Goal: Information Seeking & Learning: Learn about a topic

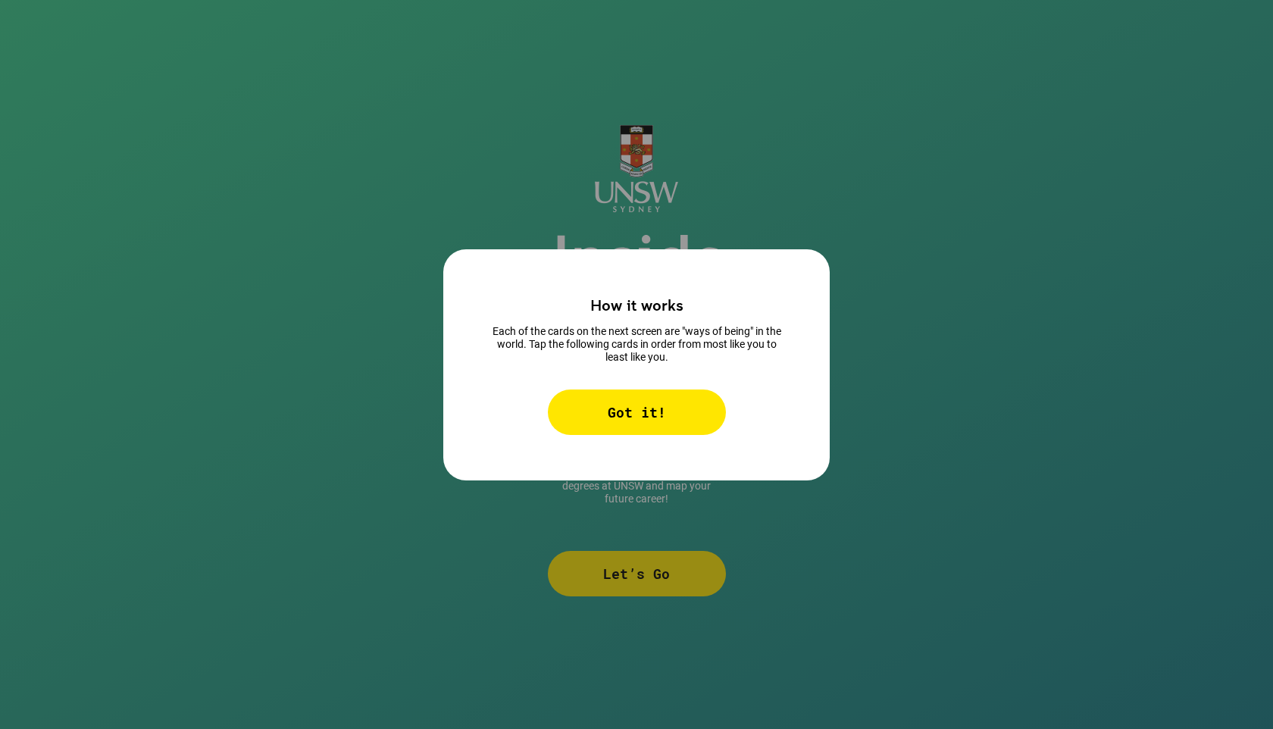
click at [667, 405] on div "Got it!" at bounding box center [637, 411] width 178 height 45
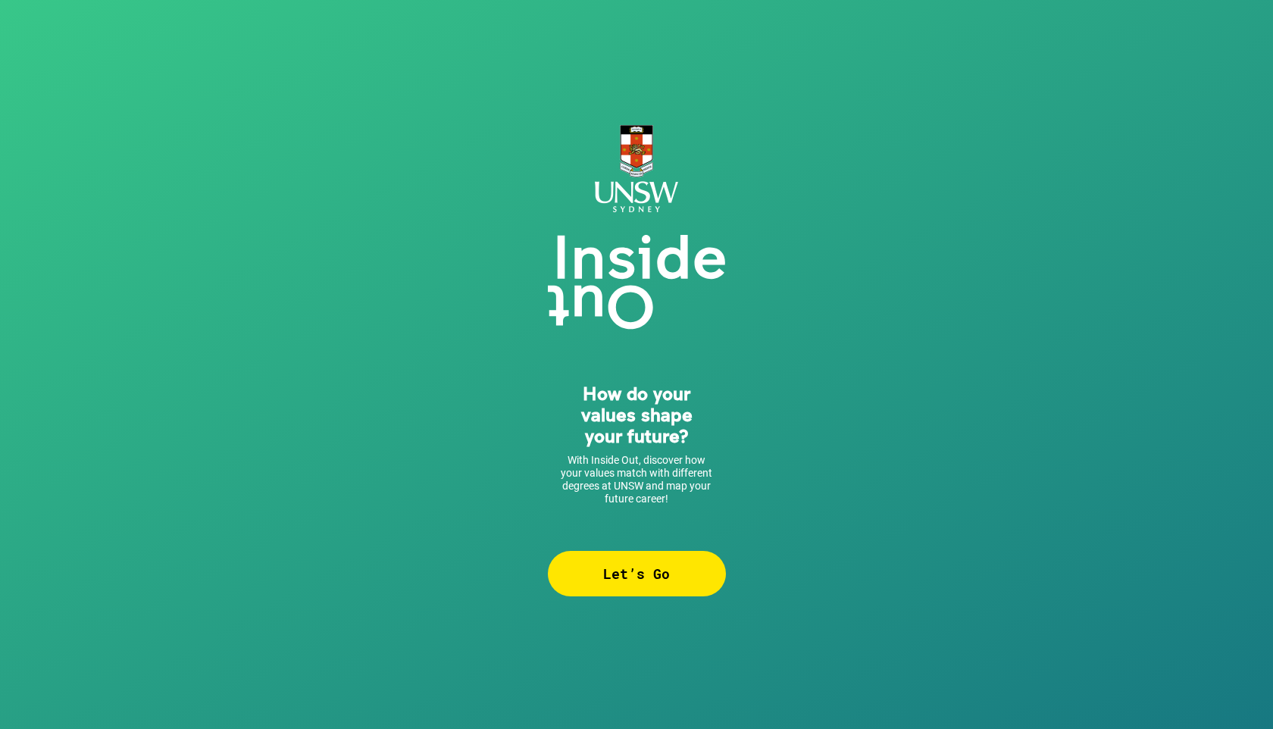
click at [595, 576] on div "Let’s Go" at bounding box center [637, 573] width 178 height 45
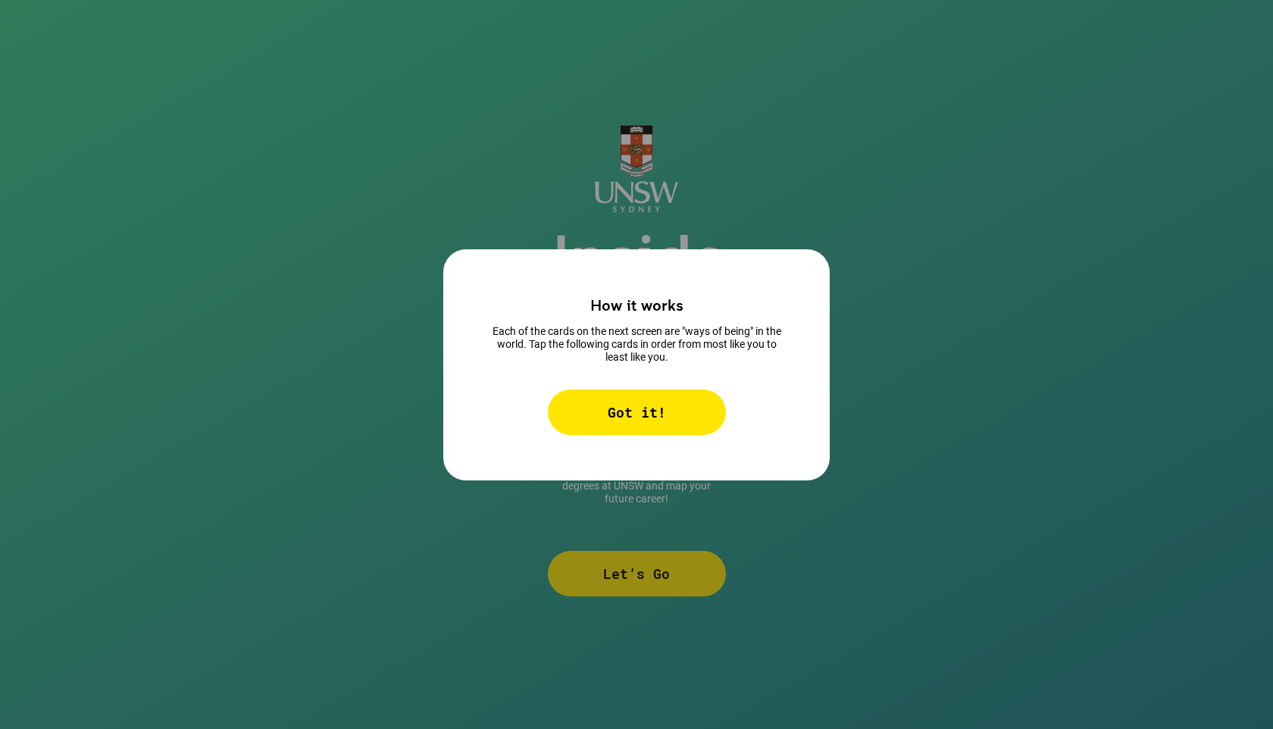
click at [614, 412] on div "Got it!" at bounding box center [637, 411] width 178 height 45
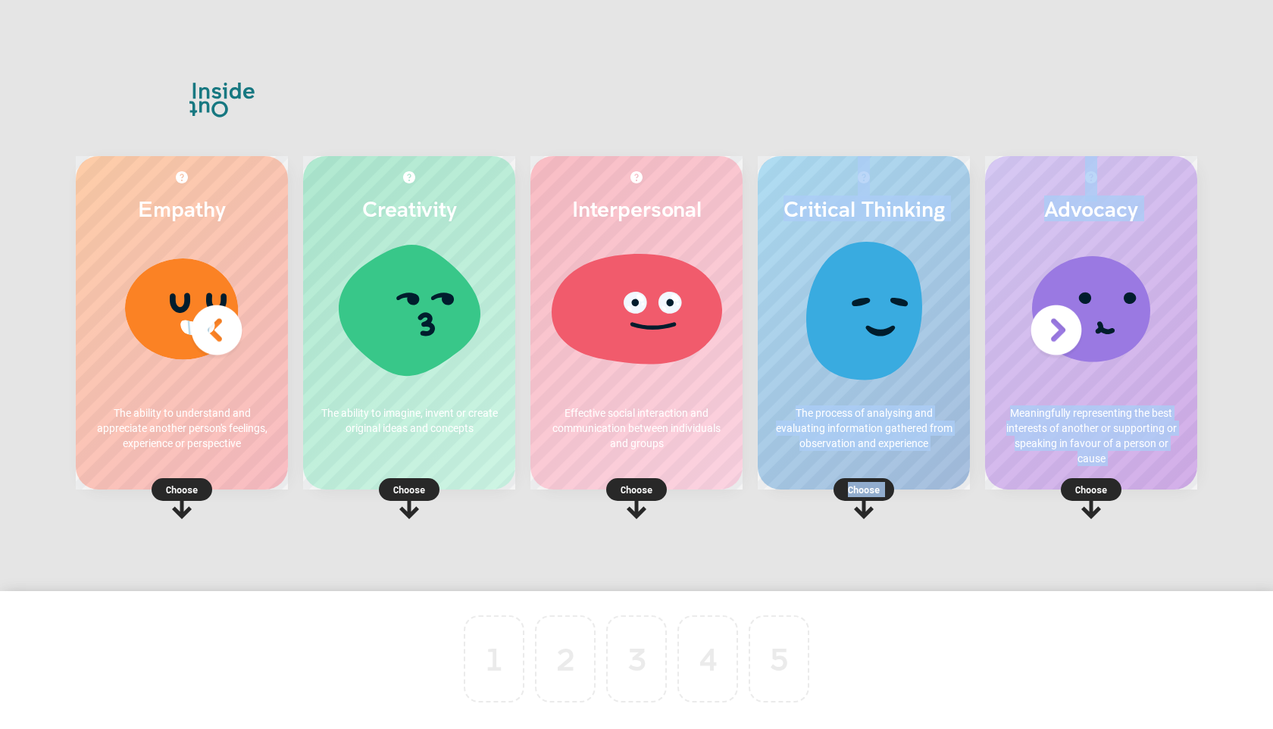
drag, startPoint x: 1107, startPoint y: 487, endPoint x: 945, endPoint y: 551, distance: 174.2
click at [945, 550] on div "Empathy The ability to understand and appreciate another person's feelings, exp…" at bounding box center [636, 364] width 1182 height 568
click at [1156, 382] on div at bounding box center [1091, 315] width 182 height 152
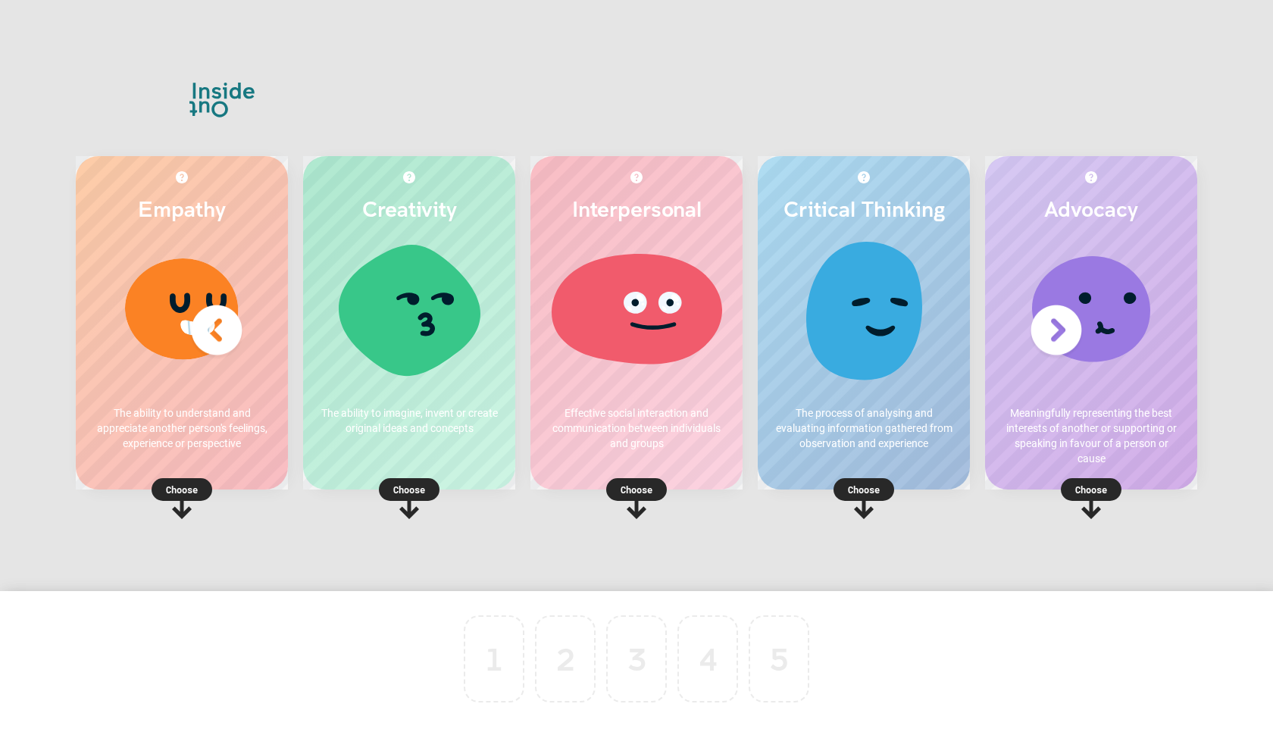
click at [1092, 479] on rect at bounding box center [1091, 489] width 61 height 23
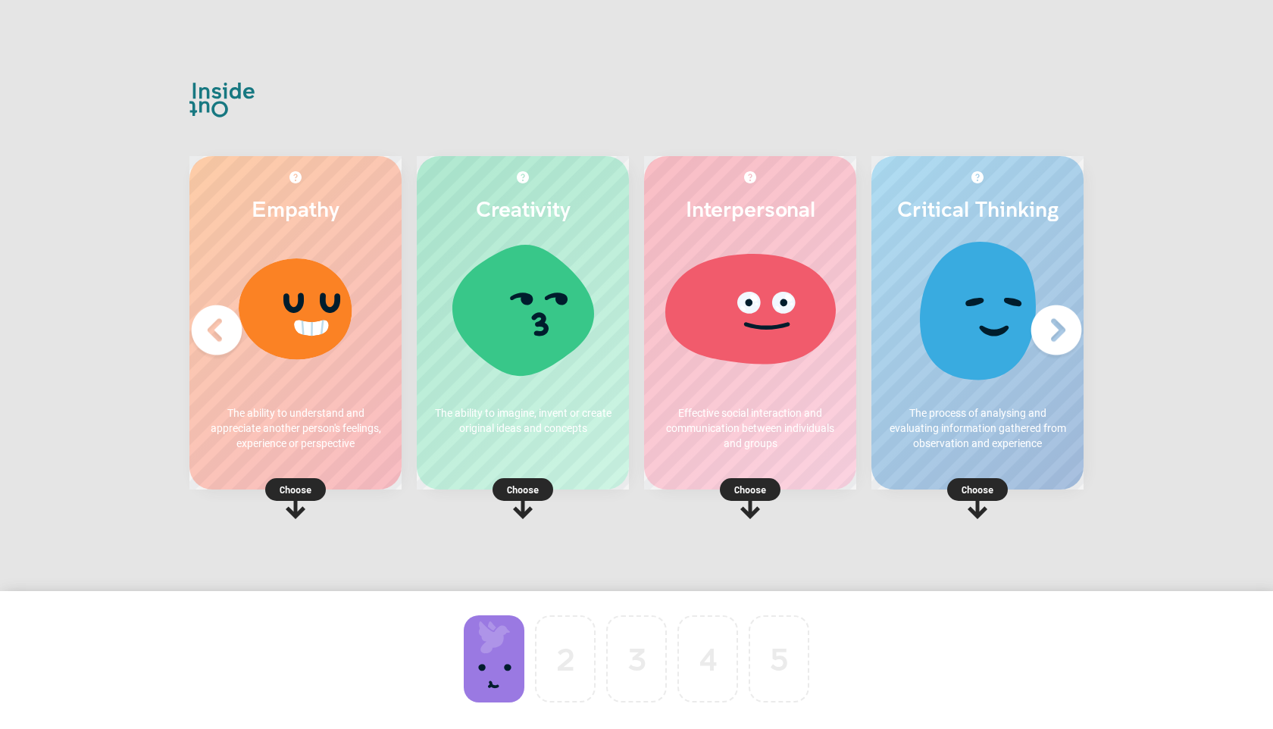
click at [309, 489] on p "Choose" at bounding box center [295, 489] width 212 height 15
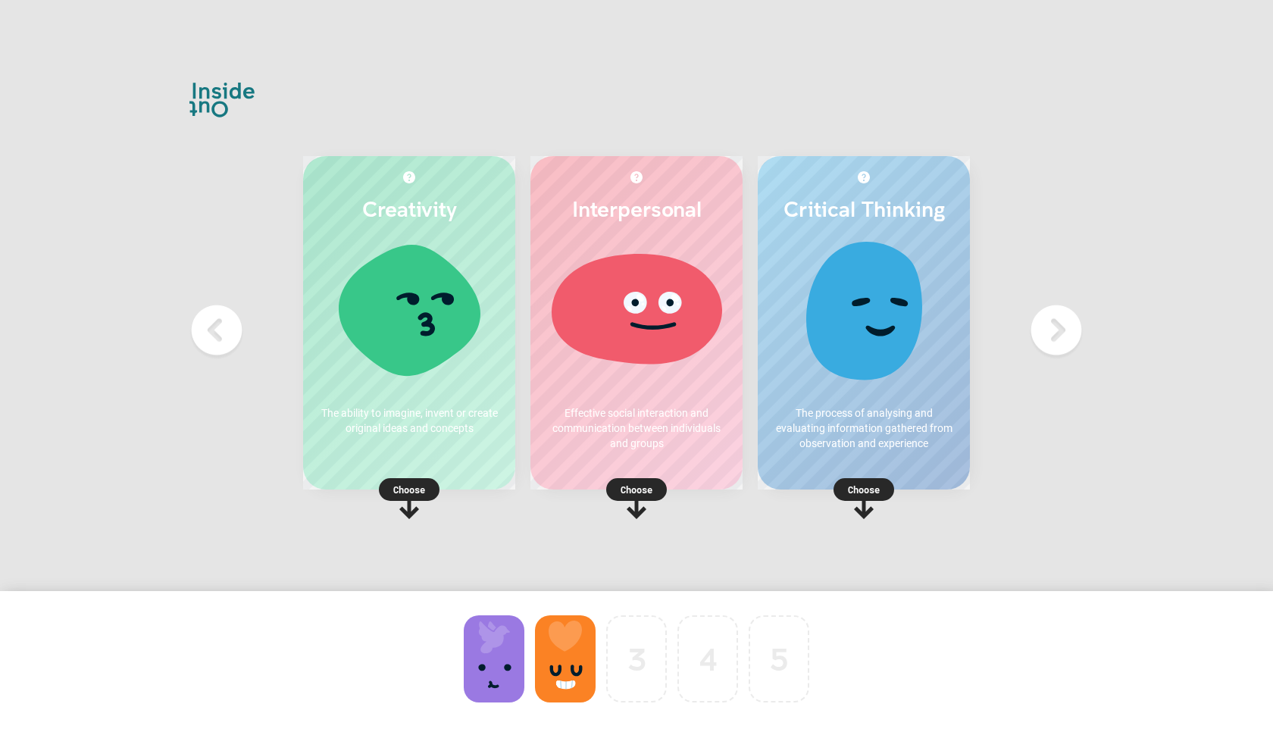
click at [635, 489] on p "Choose" at bounding box center [636, 489] width 212 height 15
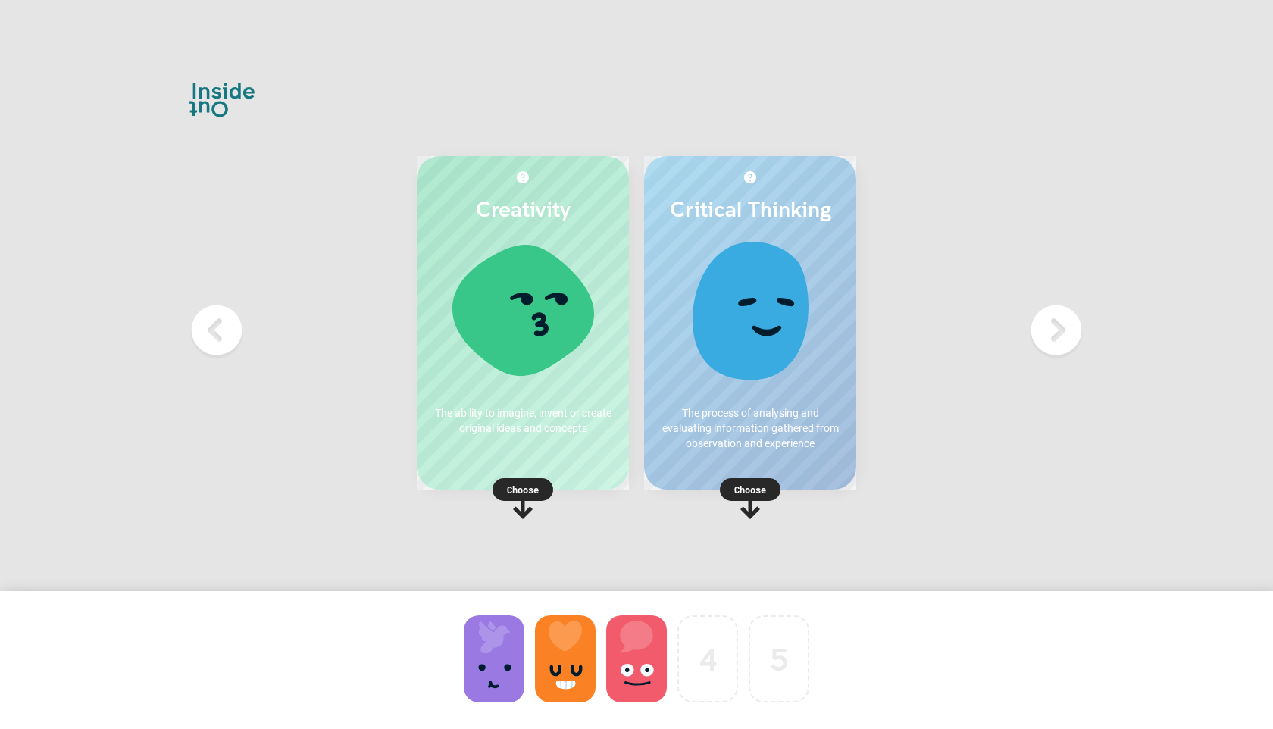
click at [751, 496] on p "Choose" at bounding box center [750, 489] width 212 height 15
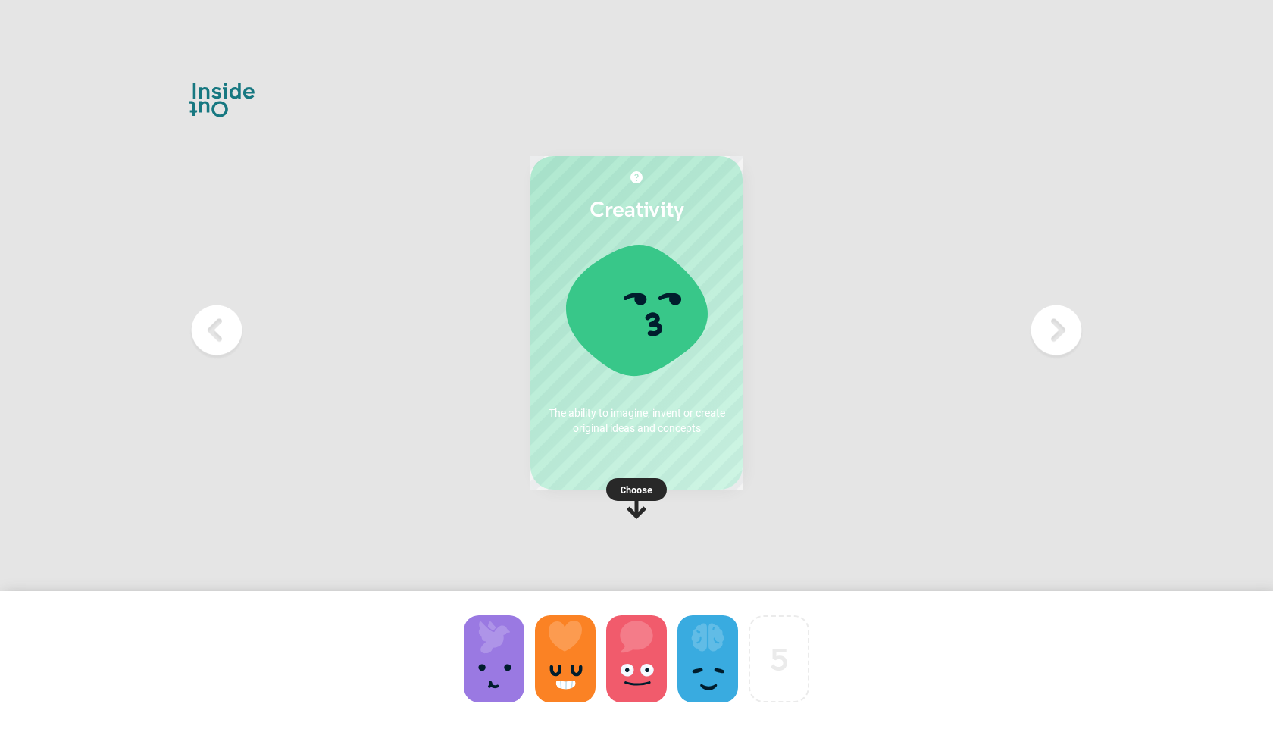
click at [640, 480] on rect at bounding box center [636, 489] width 61 height 23
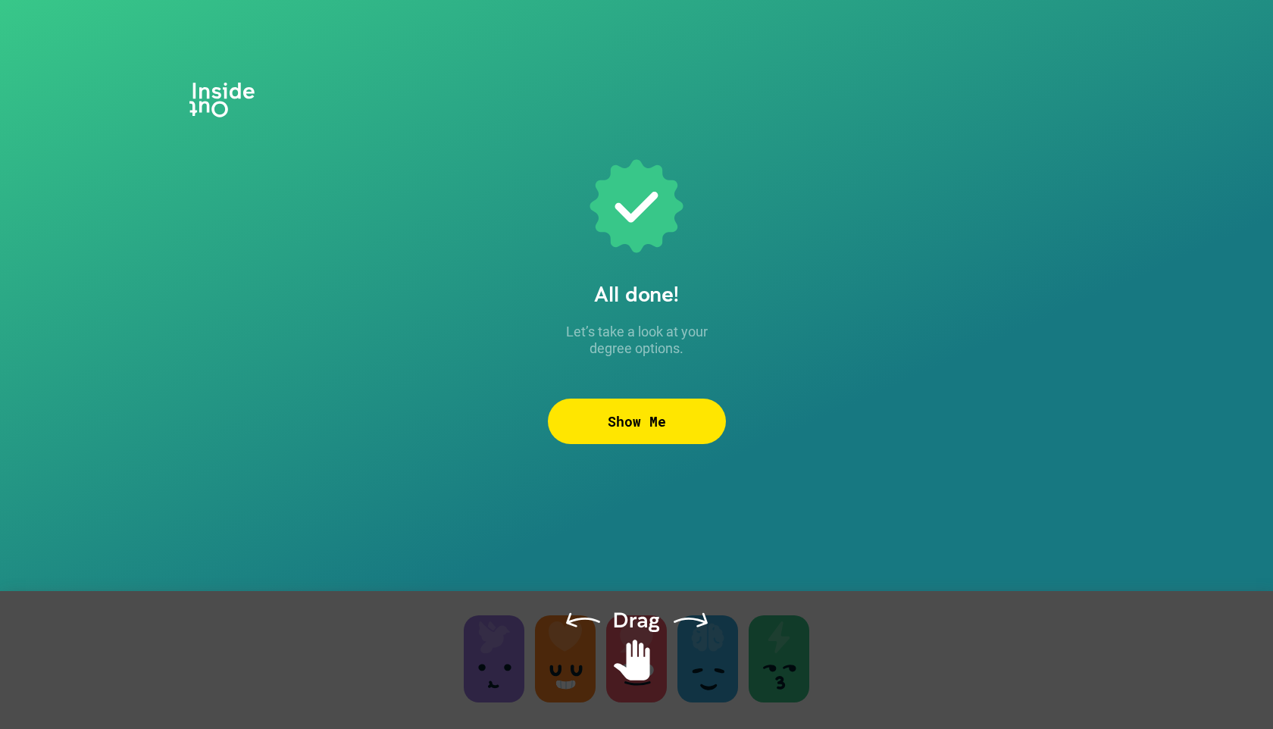
click at [643, 408] on div "Show Me" at bounding box center [637, 421] width 178 height 45
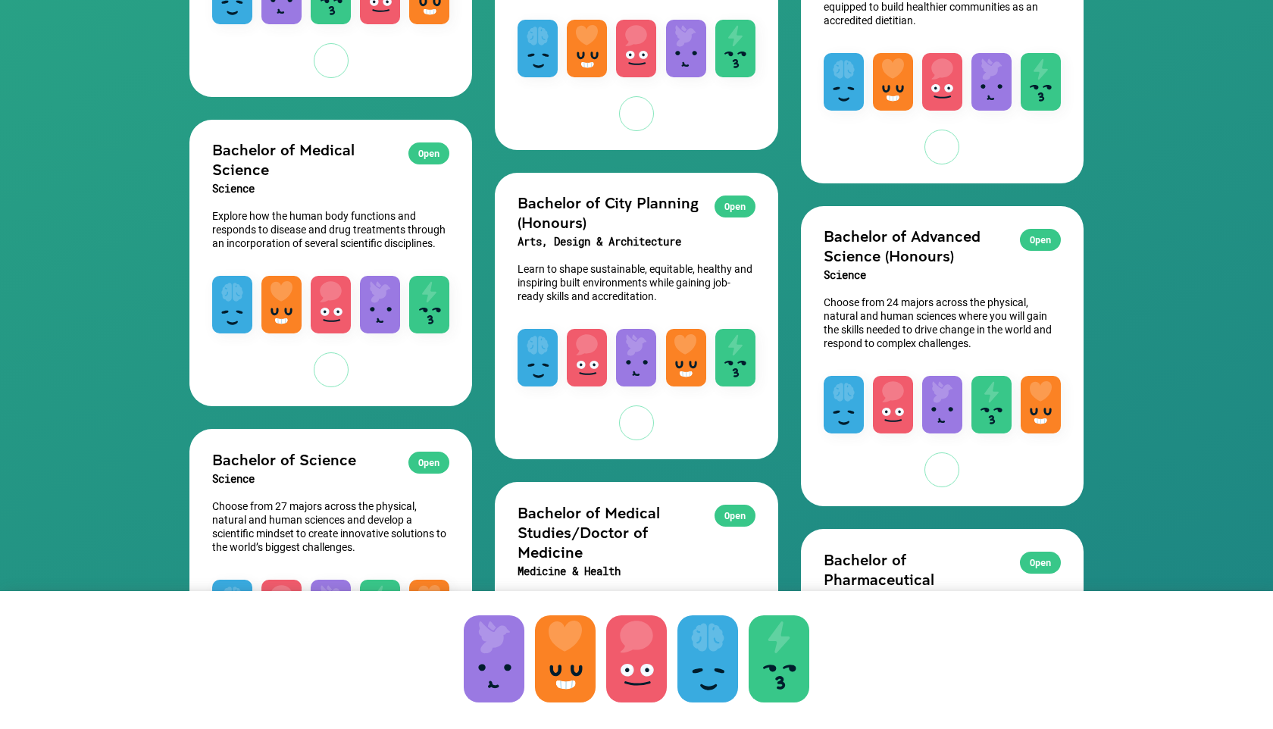
scroll to position [1699, 0]
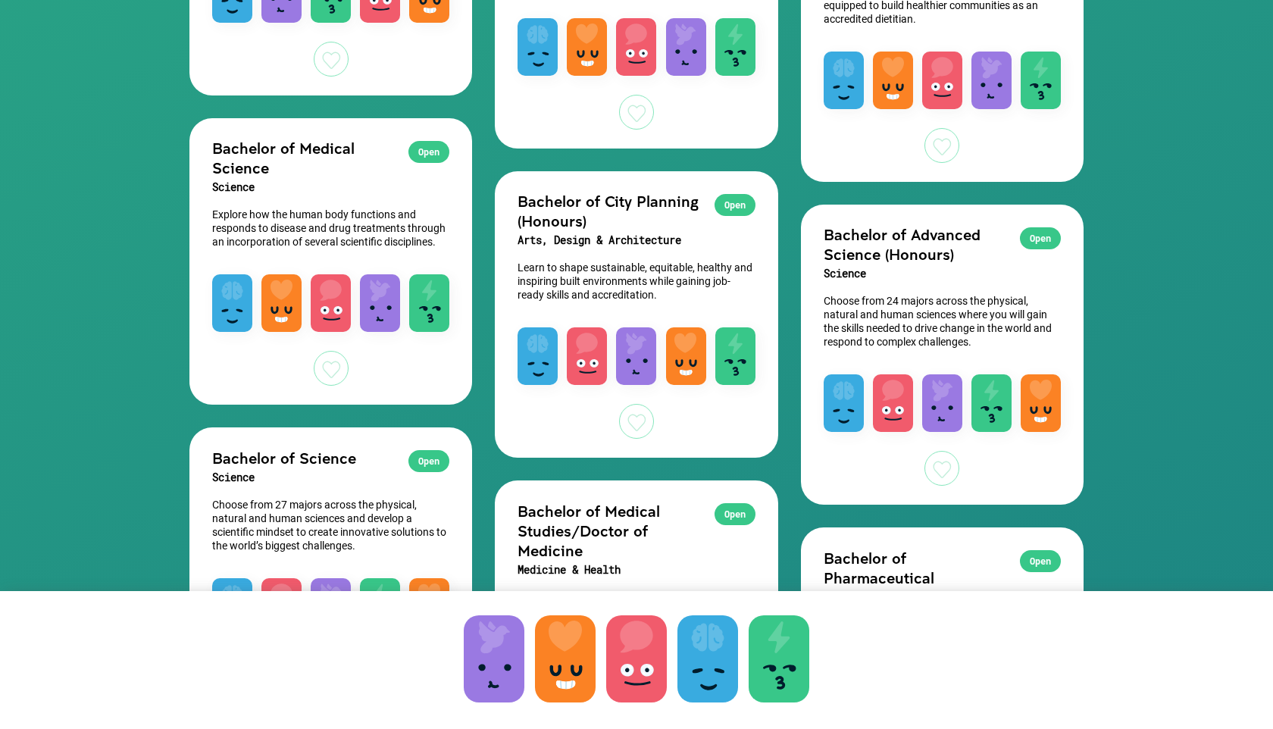
click at [300, 164] on h2 "Bachelor of Medical Science" at bounding box center [330, 157] width 237 height 39
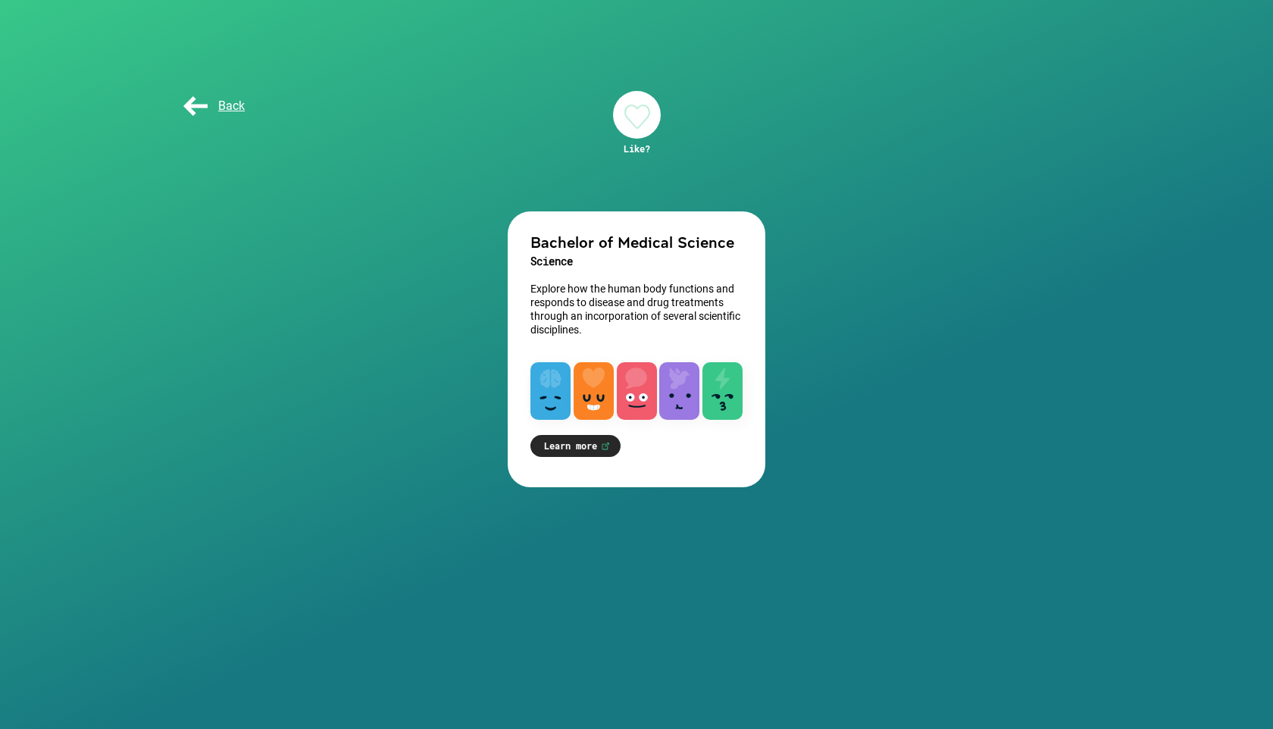
click at [551, 398] on div at bounding box center [550, 391] width 40 height 58
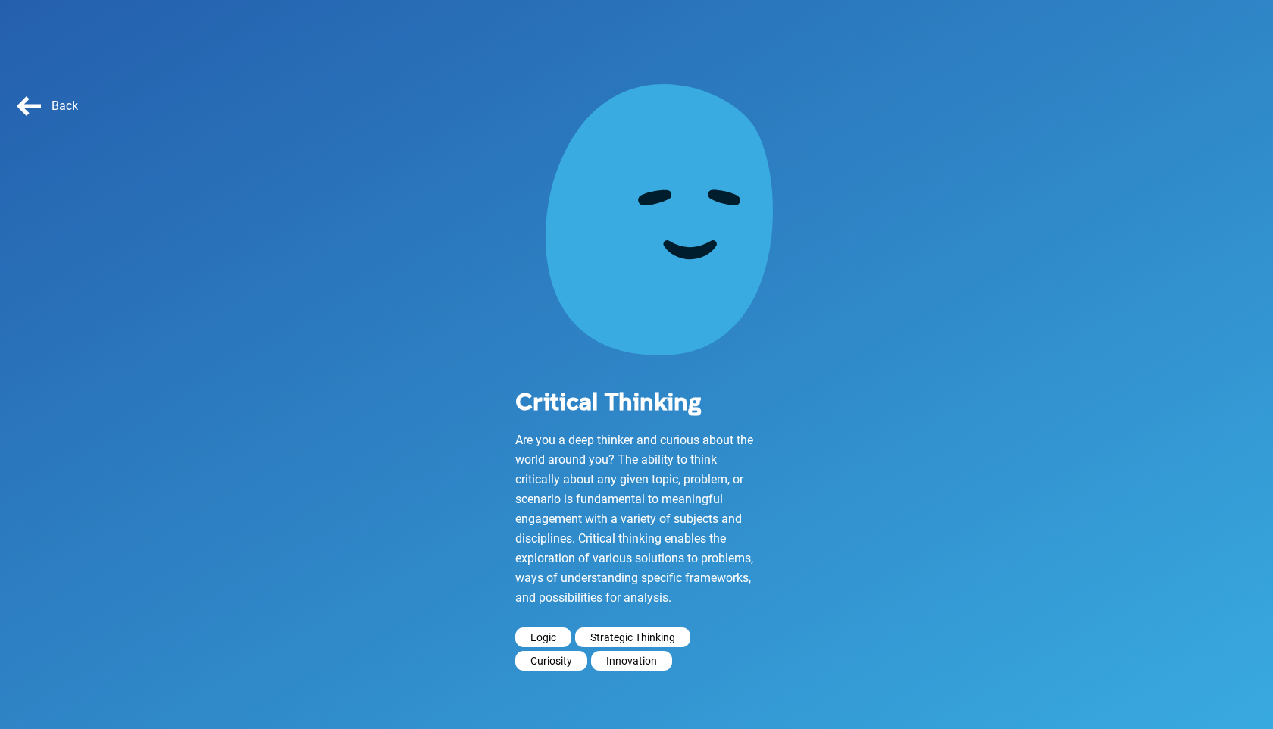
scroll to position [22, 0]
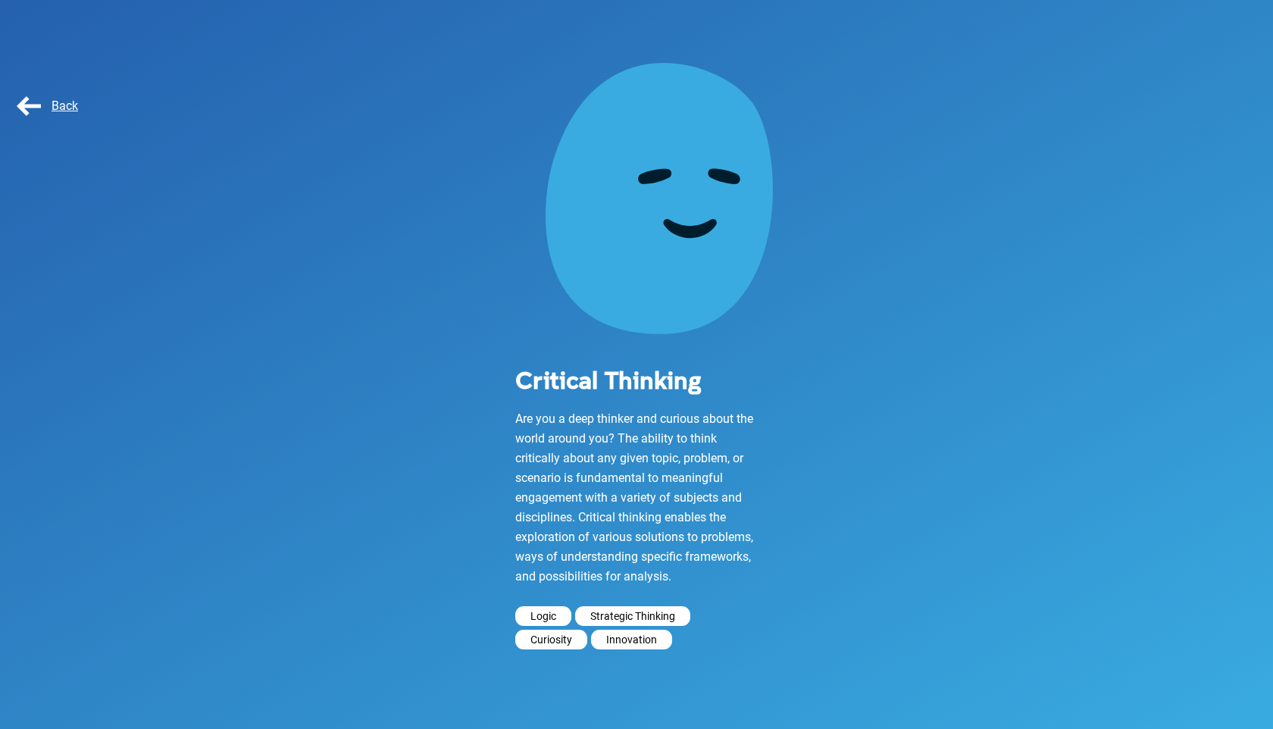
click at [47, 117] on div "Back" at bounding box center [52, 106] width 76 height 30
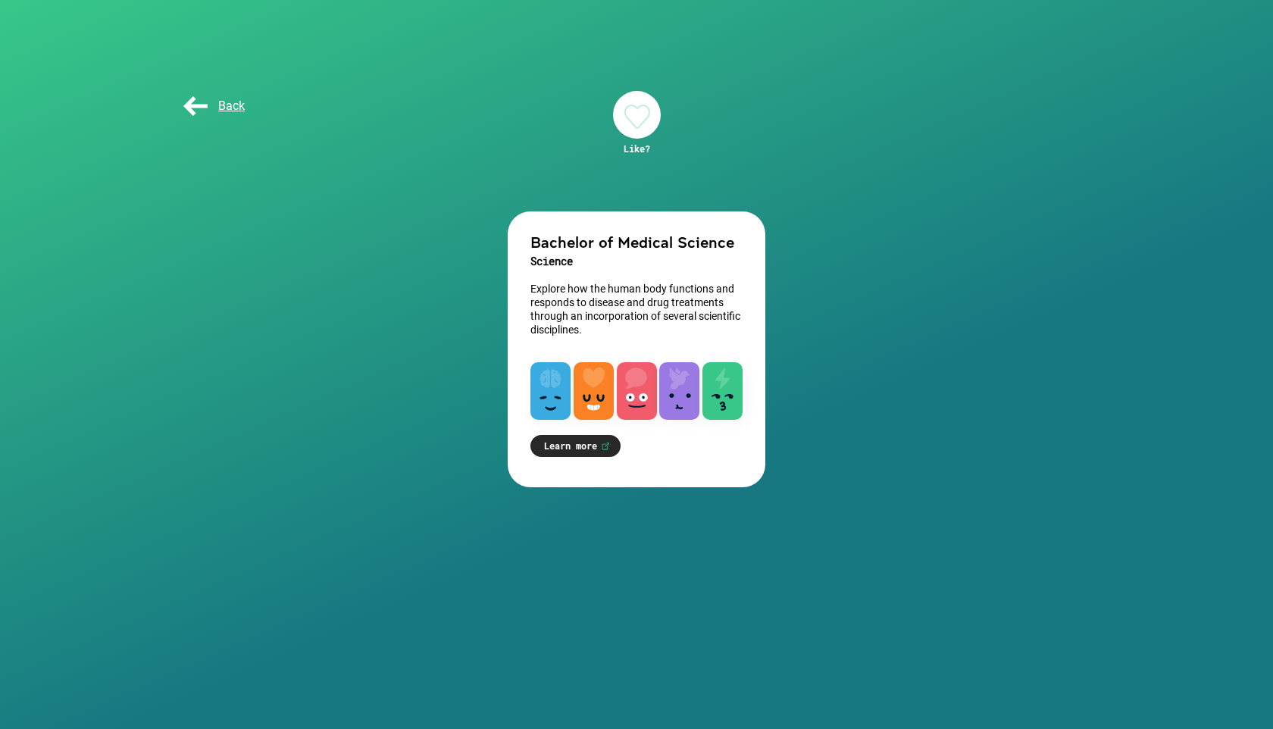
click at [598, 396] on div at bounding box center [594, 391] width 40 height 58
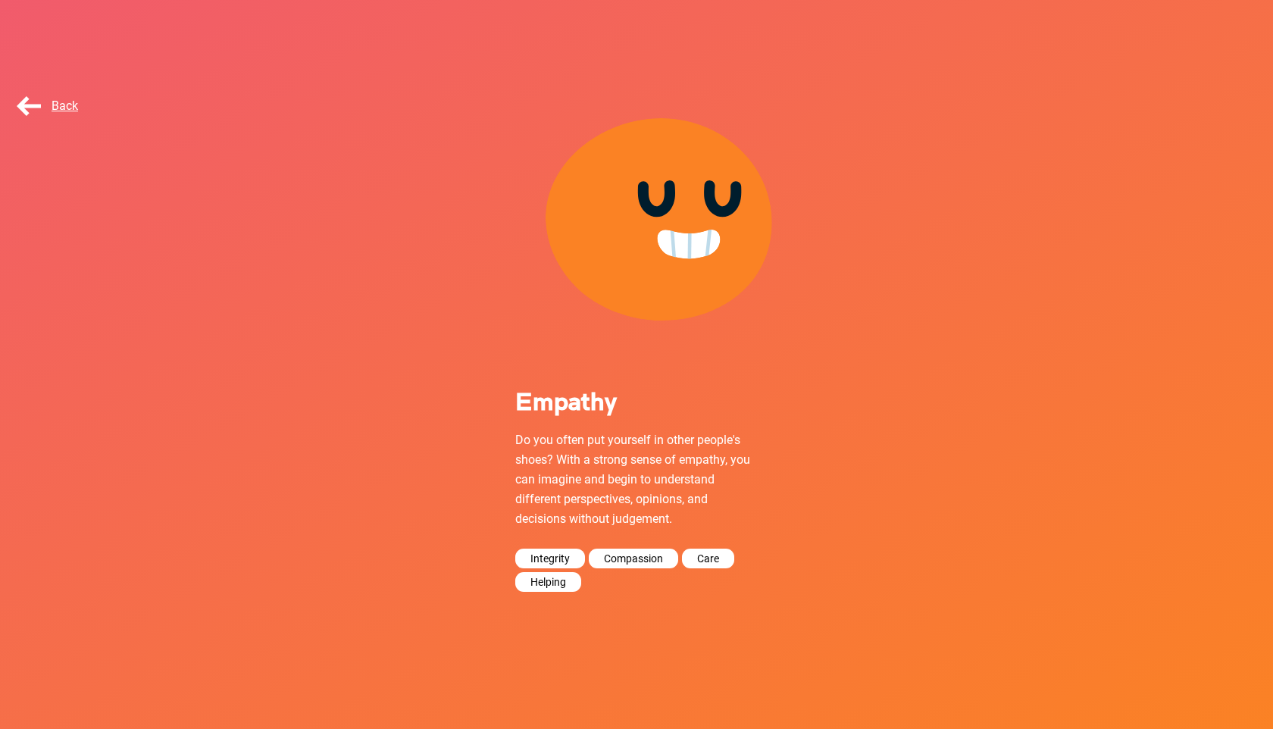
click at [44, 112] on span "Back" at bounding box center [46, 106] width 64 height 14
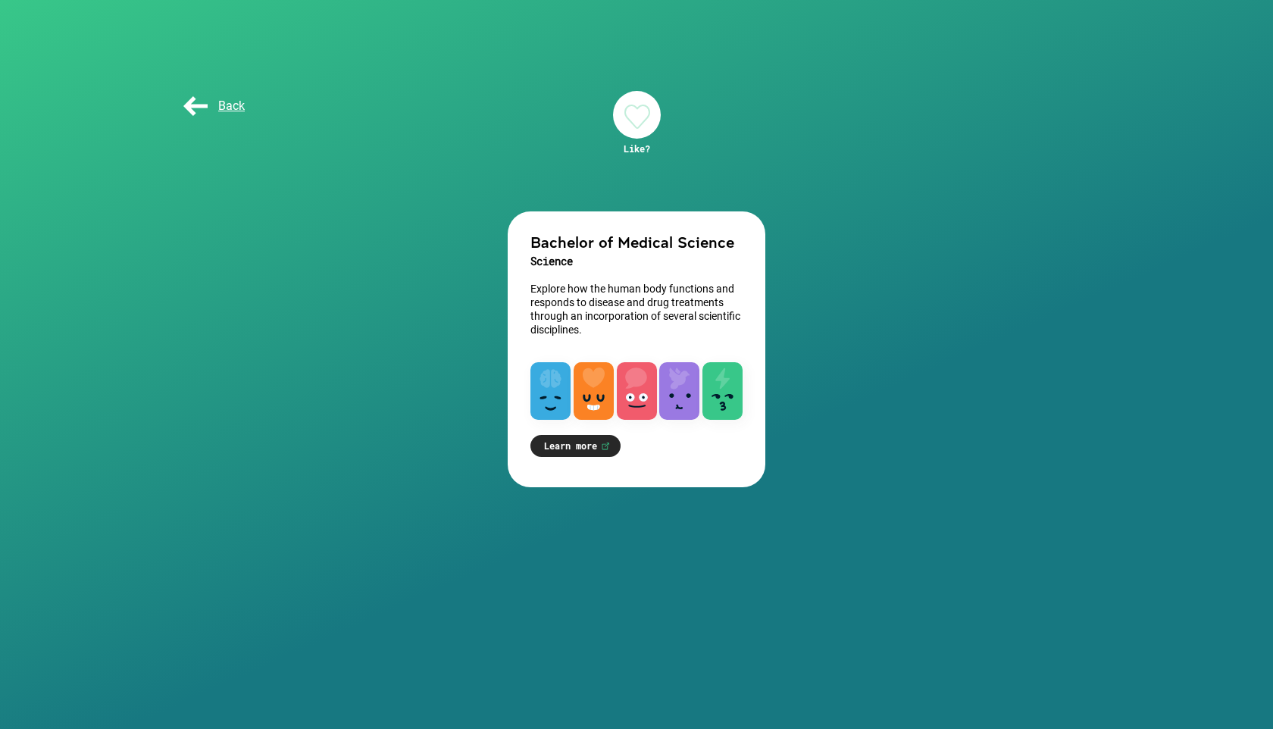
click at [647, 400] on div at bounding box center [637, 391] width 40 height 58
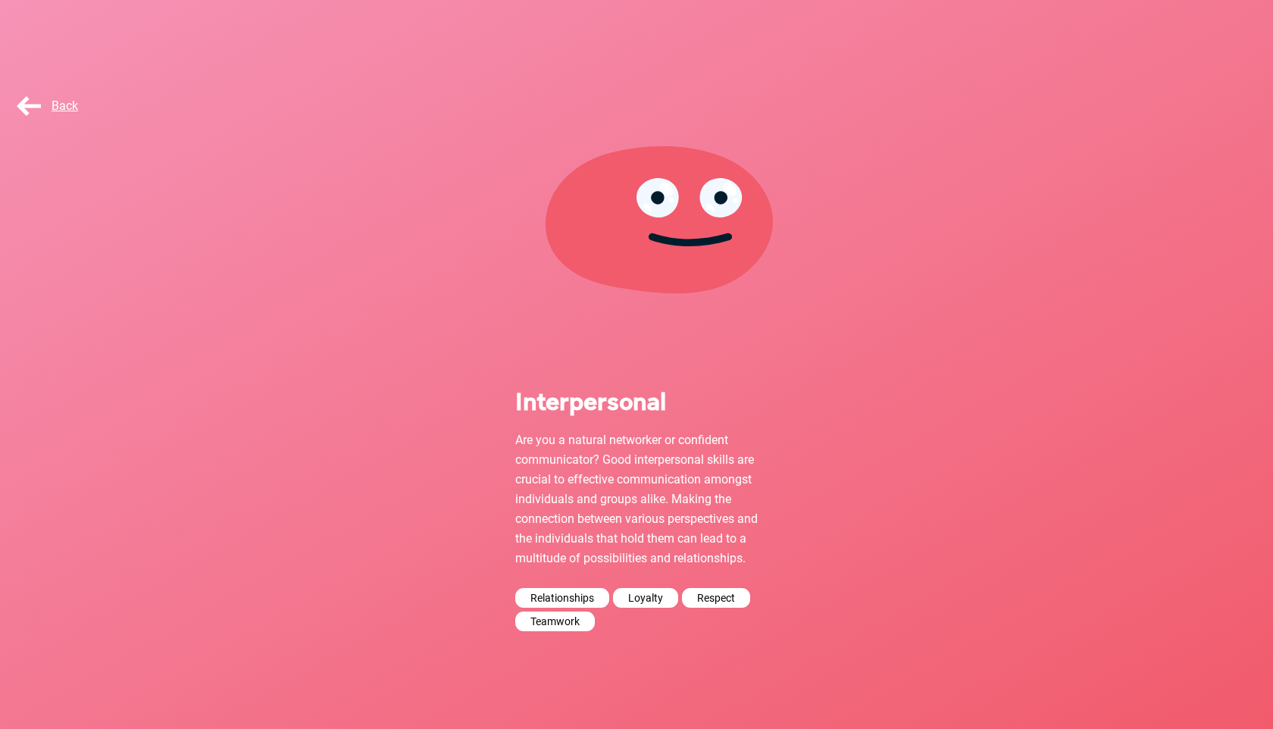
click at [35, 98] on div "Back" at bounding box center [52, 106] width 76 height 30
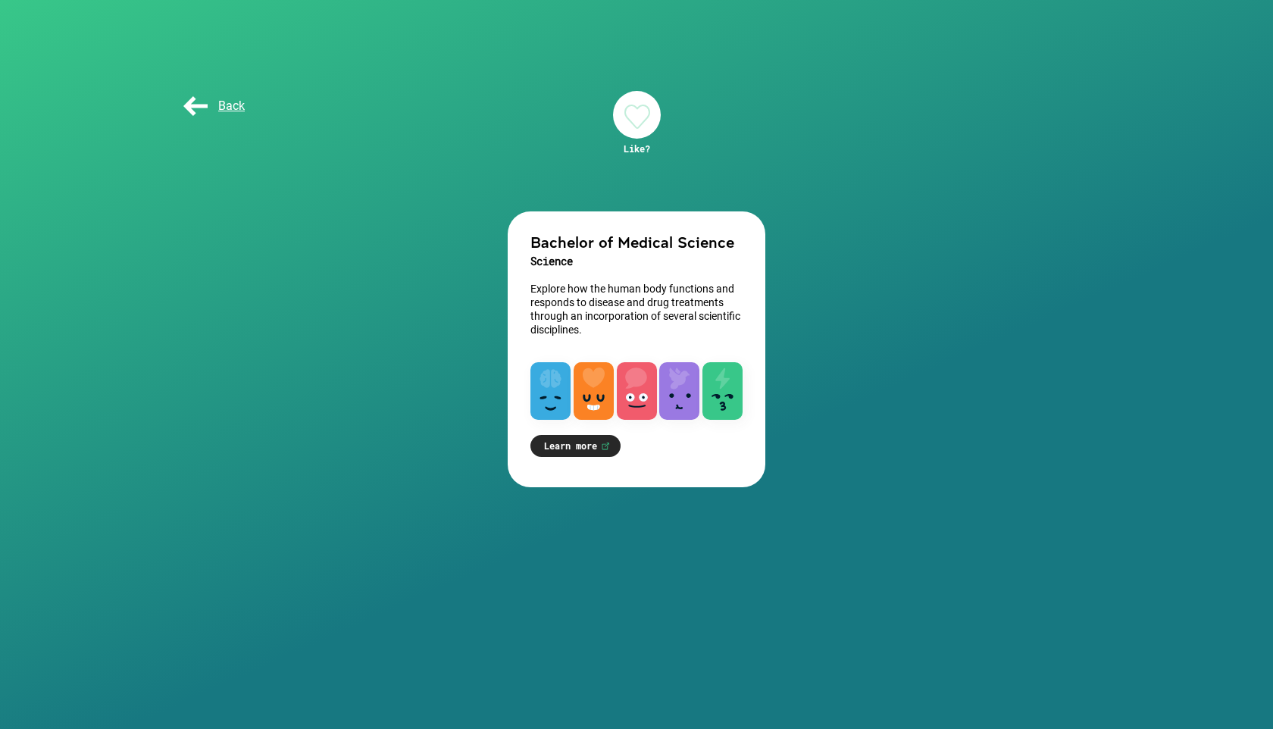
click at [696, 399] on div at bounding box center [679, 391] width 40 height 58
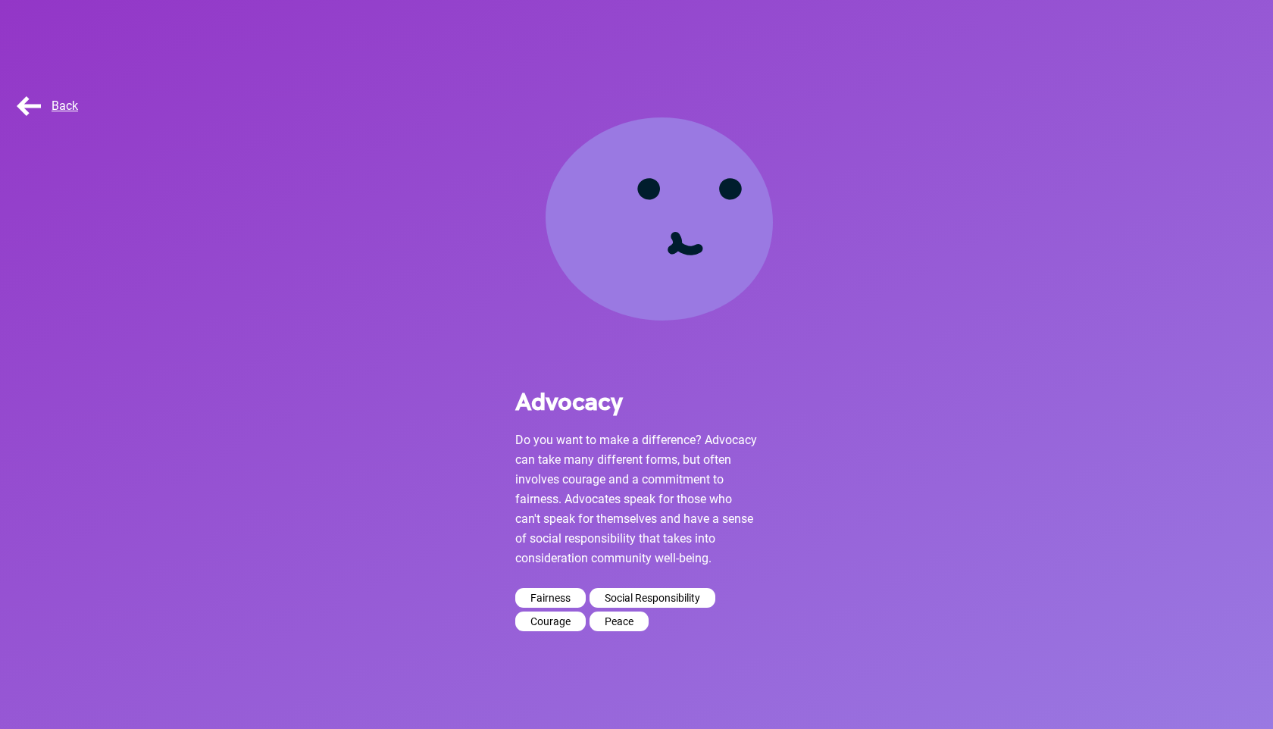
click at [19, 117] on div "Back" at bounding box center [52, 106] width 76 height 30
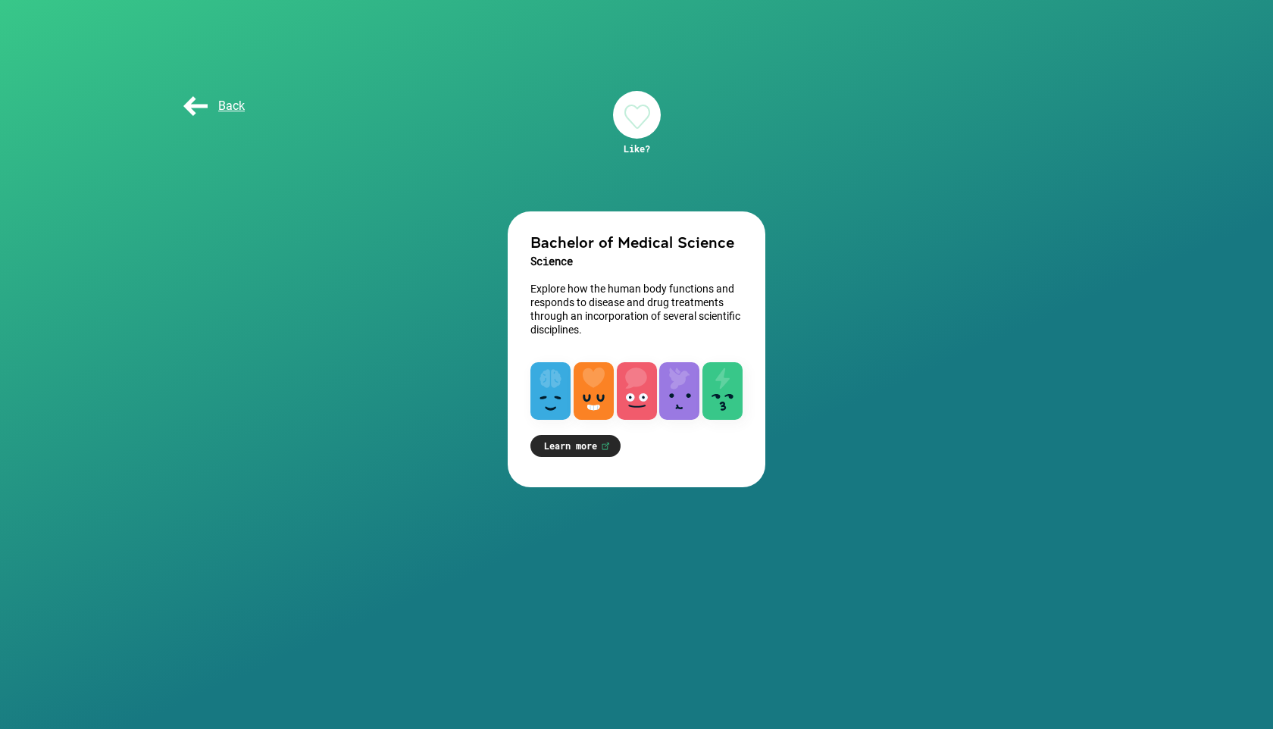
click at [725, 395] on div at bounding box center [722, 391] width 40 height 58
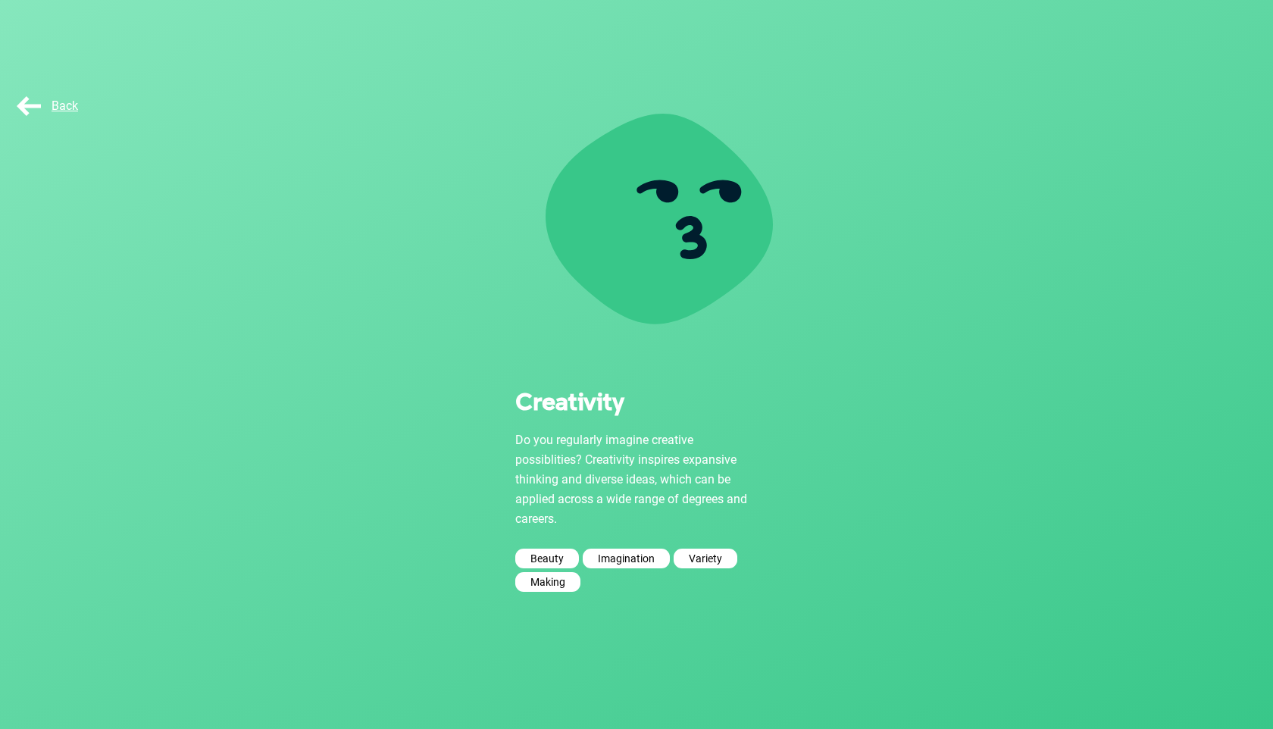
click at [36, 105] on span "Back" at bounding box center [46, 106] width 64 height 14
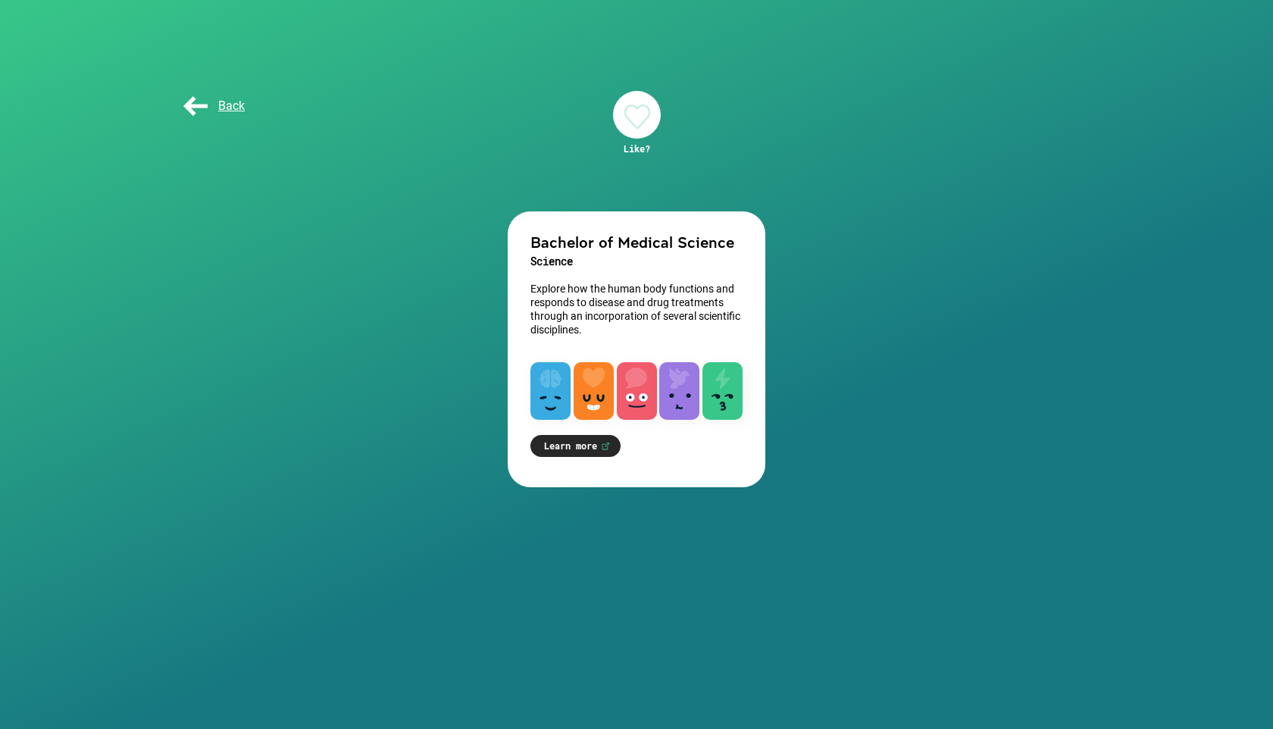
click at [702, 387] on div at bounding box center [722, 391] width 40 height 58
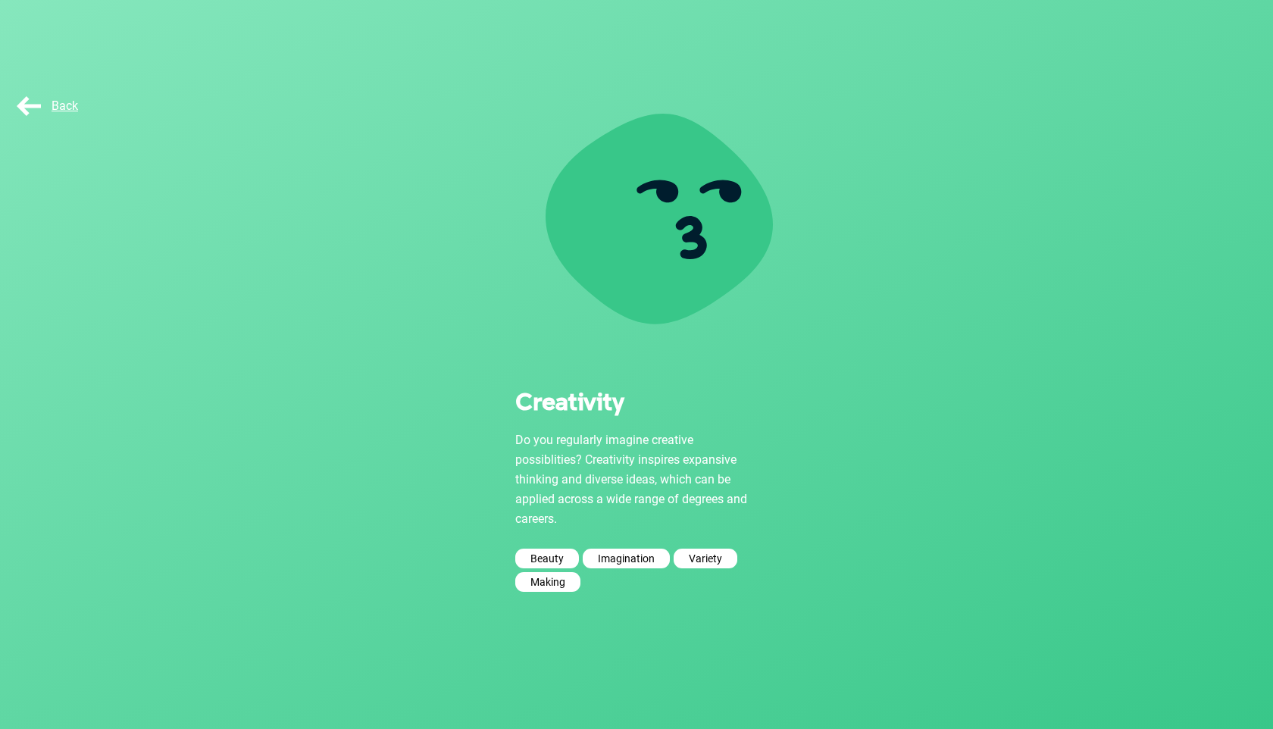
click at [546, 561] on div "Beauty" at bounding box center [547, 559] width 64 height 20
click at [533, 558] on div "Beauty" at bounding box center [547, 559] width 64 height 20
click at [34, 106] on span "Back" at bounding box center [46, 106] width 64 height 14
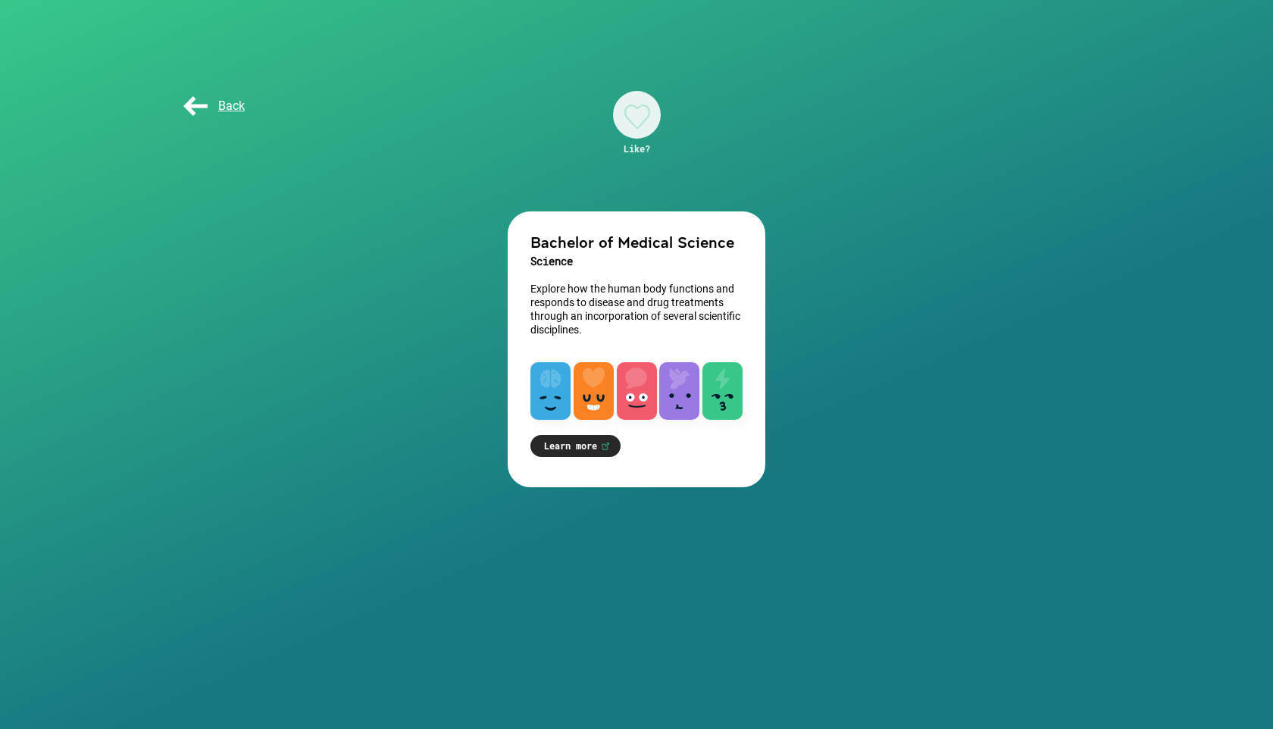
click at [34, 100] on div "Back" at bounding box center [636, 106] width 1273 height 76
click at [230, 81] on div "Back" at bounding box center [637, 106] width 940 height 76
click at [230, 95] on div "Back" at bounding box center [218, 106] width 76 height 30
